Goal: Task Accomplishment & Management: Use online tool/utility

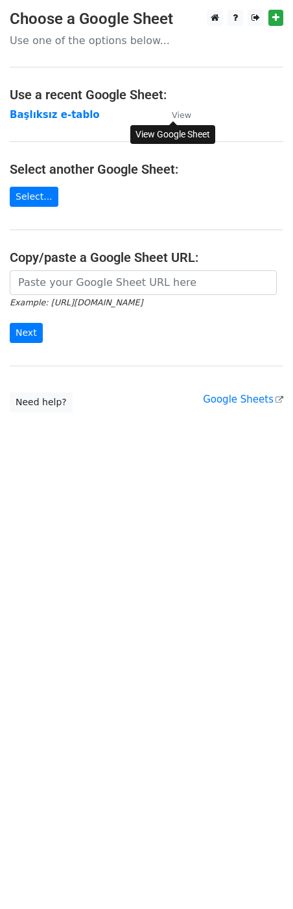
click at [178, 113] on small "View" at bounding box center [181, 115] width 19 height 10
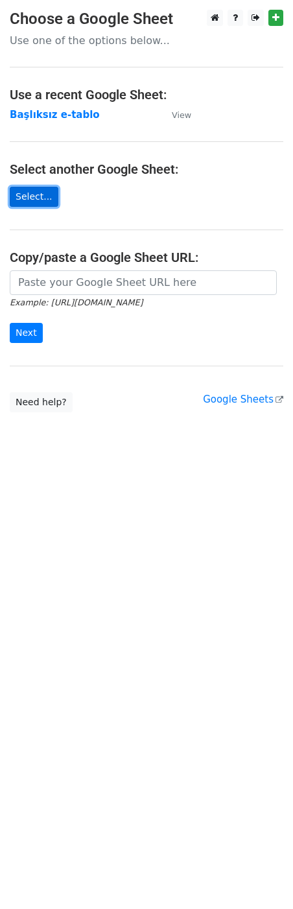
click at [45, 198] on link "Select..." at bounding box center [34, 197] width 49 height 20
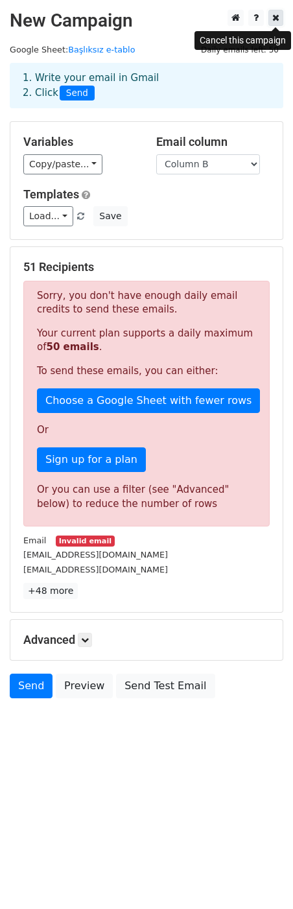
click at [277, 17] on icon at bounding box center [275, 17] width 7 height 9
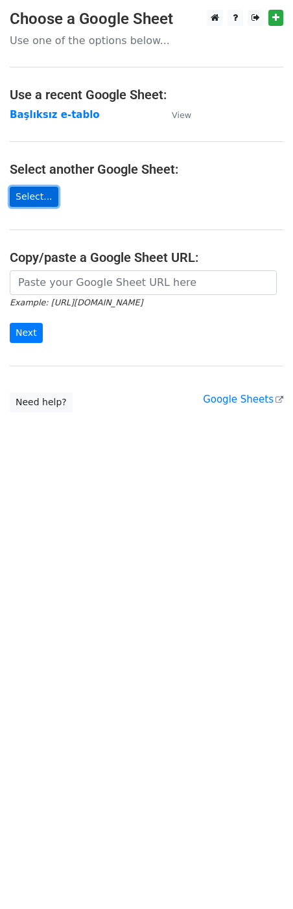
click at [36, 194] on link "Select..." at bounding box center [34, 197] width 49 height 20
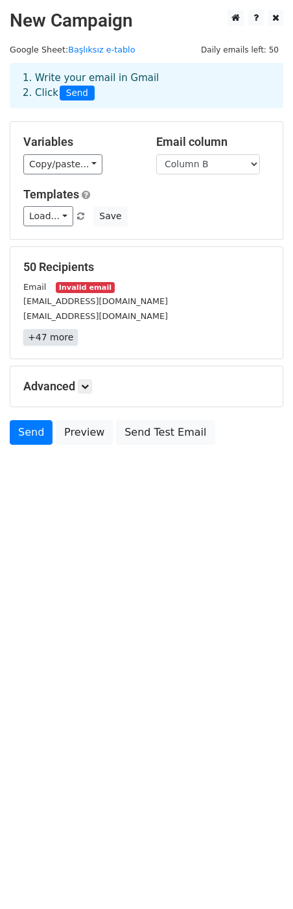
click at [57, 340] on link "+47 more" at bounding box center [50, 337] width 54 height 16
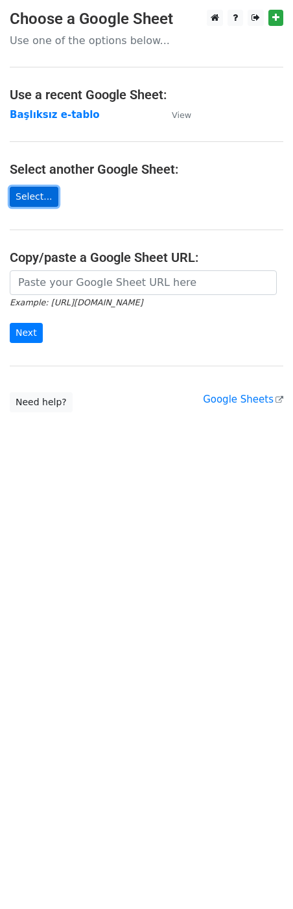
click at [32, 189] on link "Select..." at bounding box center [34, 197] width 49 height 20
